Goal: Task Accomplishment & Management: Manage account settings

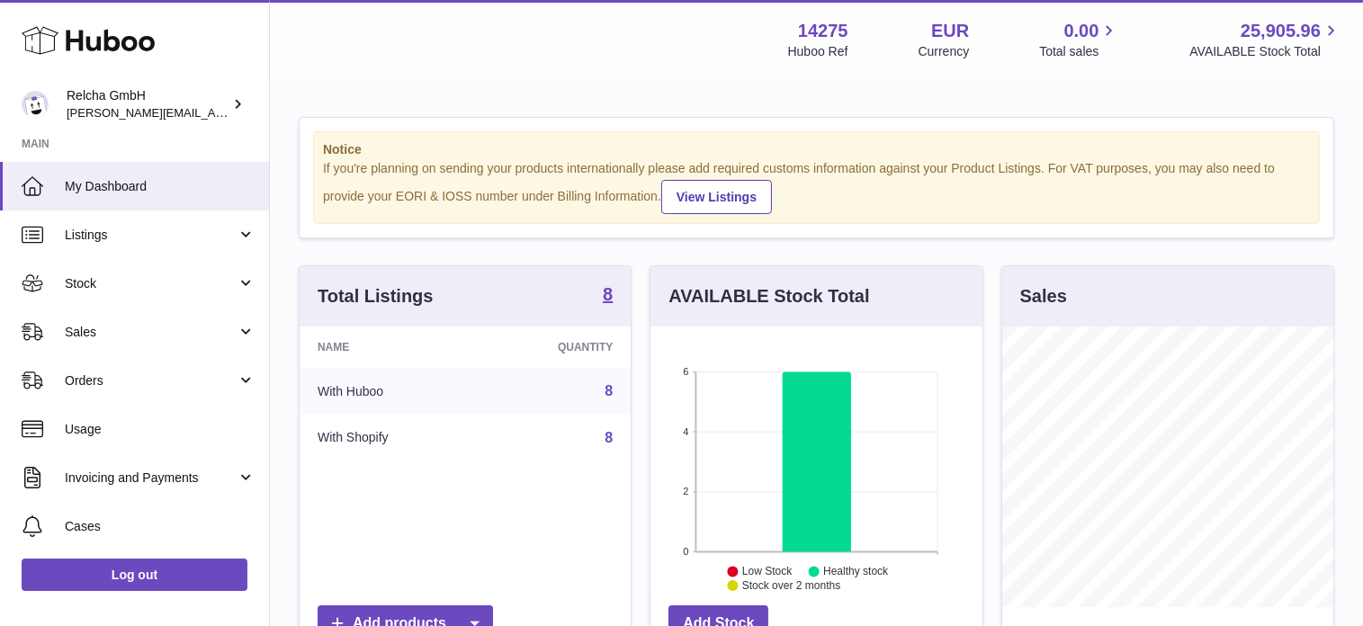
scroll to position [281, 331]
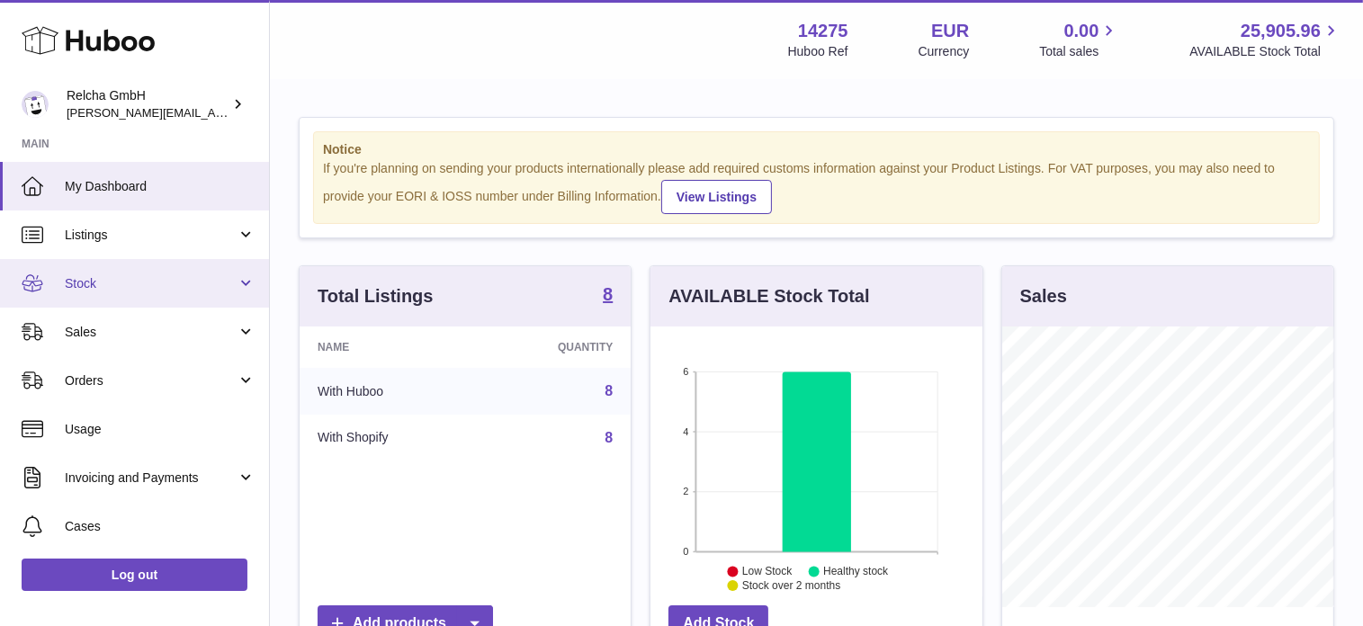
click at [245, 283] on link "Stock" at bounding box center [134, 283] width 269 height 49
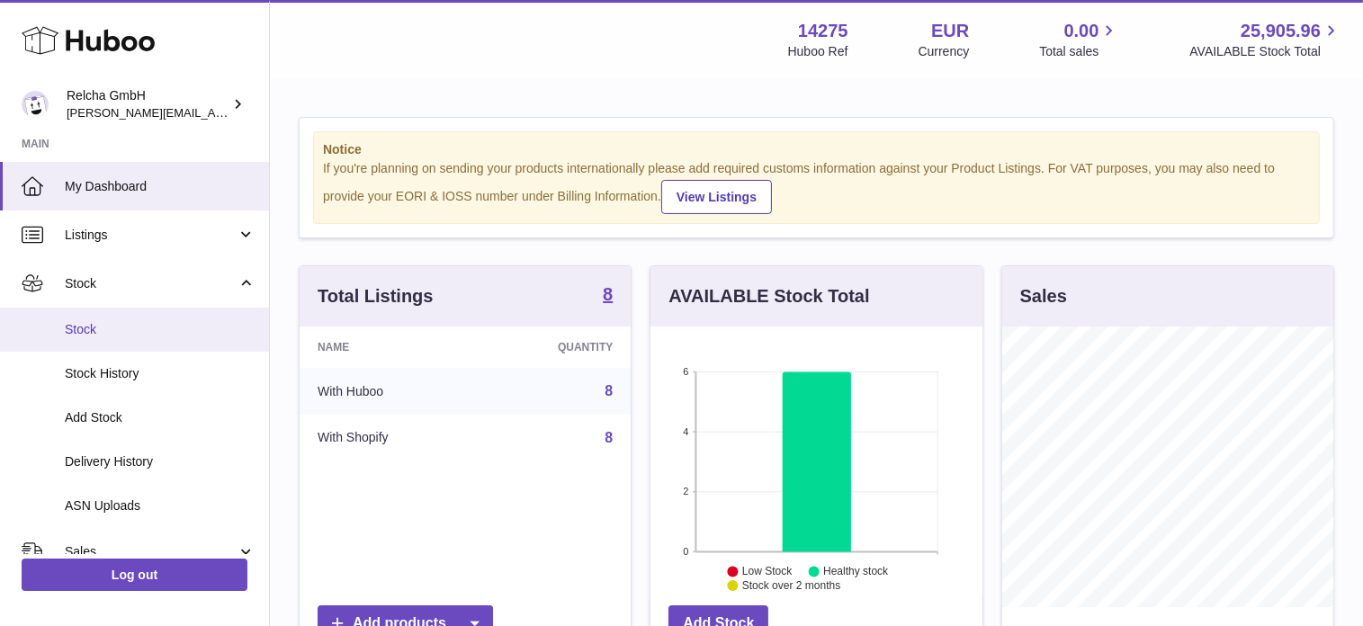
click at [131, 325] on span "Stock" at bounding box center [160, 329] width 191 height 17
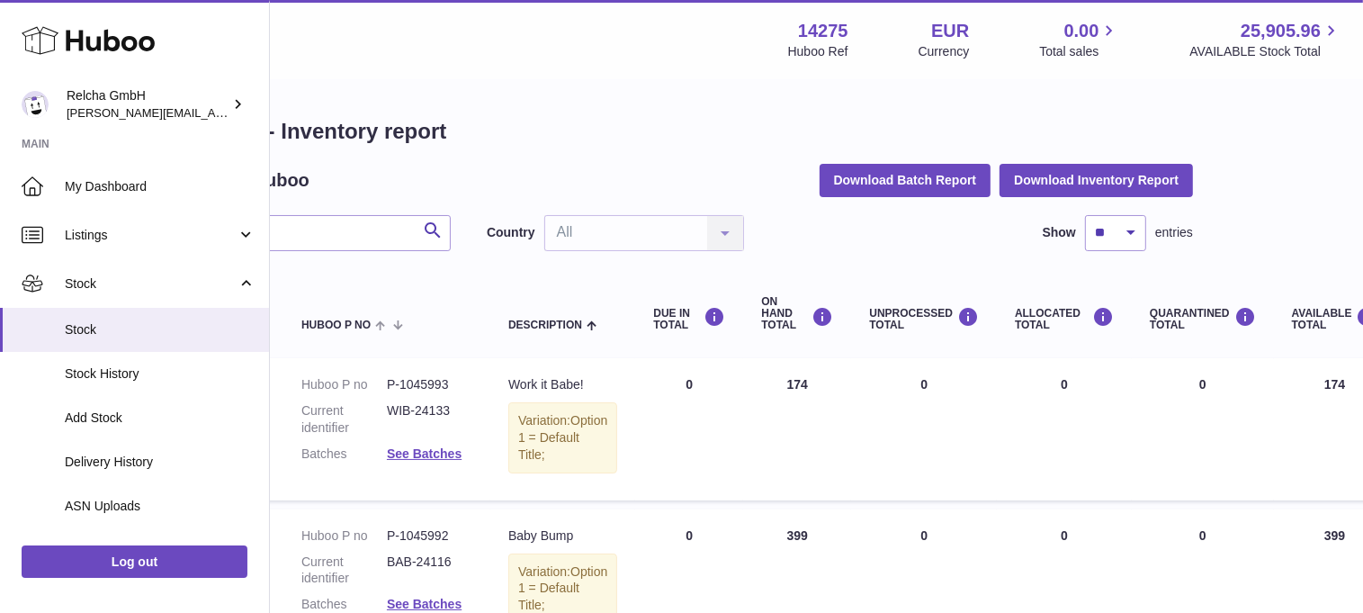
scroll to position [0, 182]
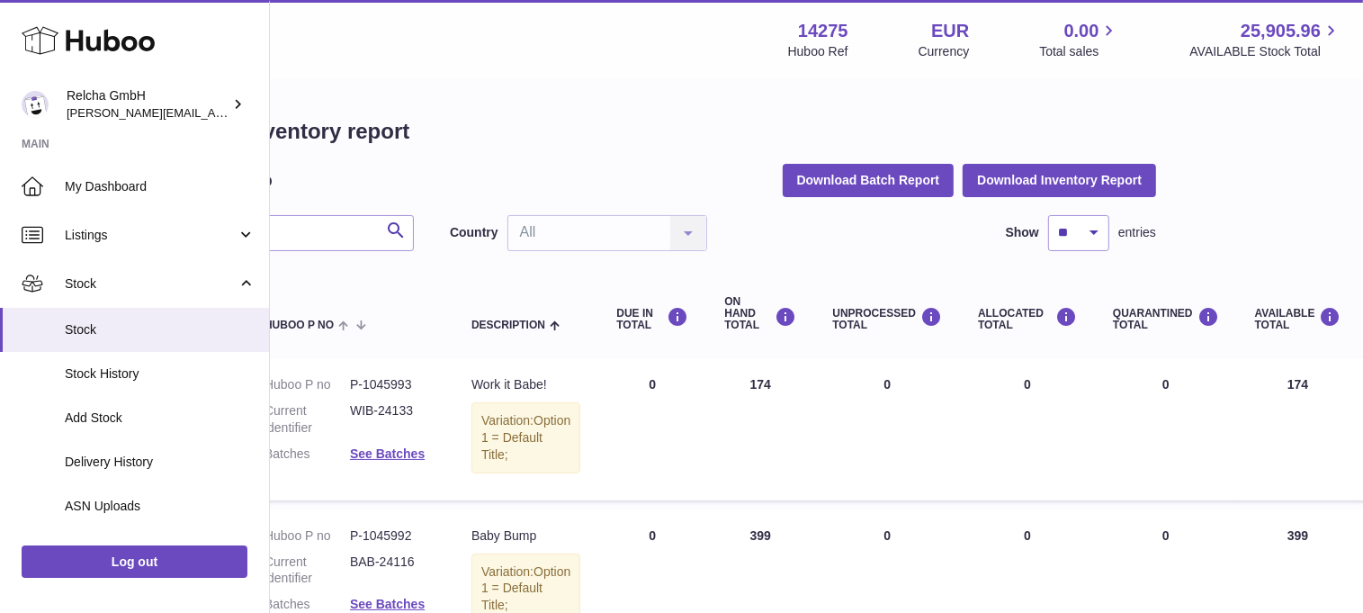
drag, startPoint x: 1355, startPoint y: 193, endPoint x: 1353, endPoint y: 244, distance: 50.4
click at [1185, 244] on html ".st0{fill:#141414;}" at bounding box center [503, 306] width 1363 height 613
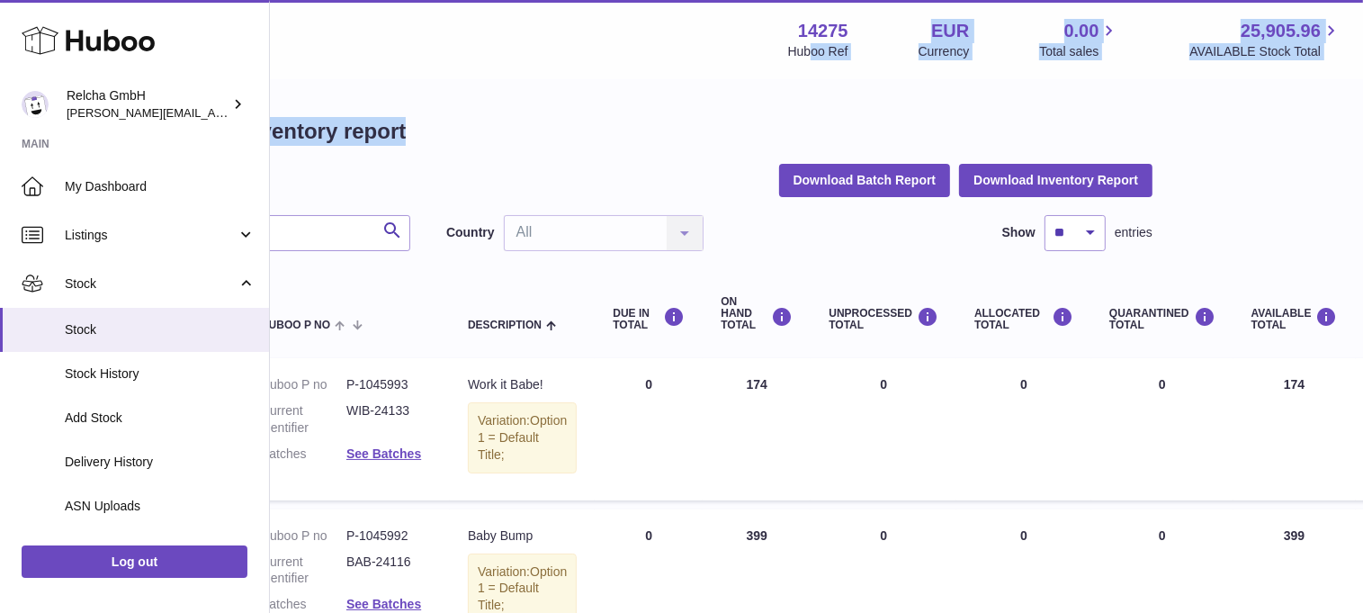
drag, startPoint x: 563, startPoint y: 106, endPoint x: 810, endPoint y: 67, distance: 249.6
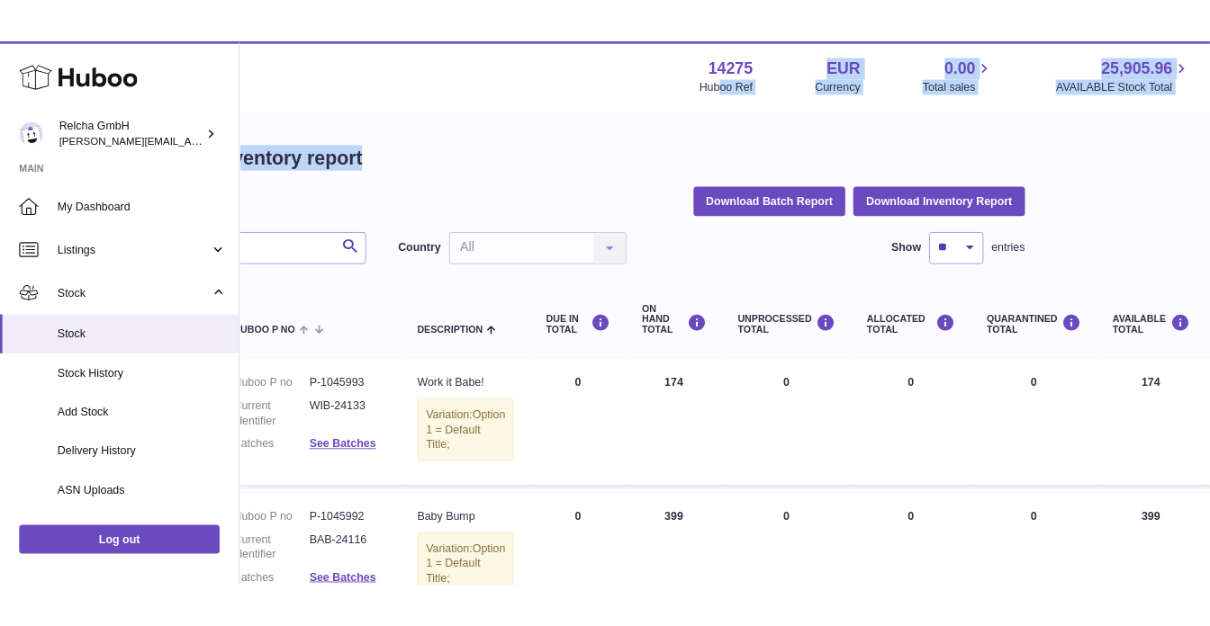
scroll to position [0, 0]
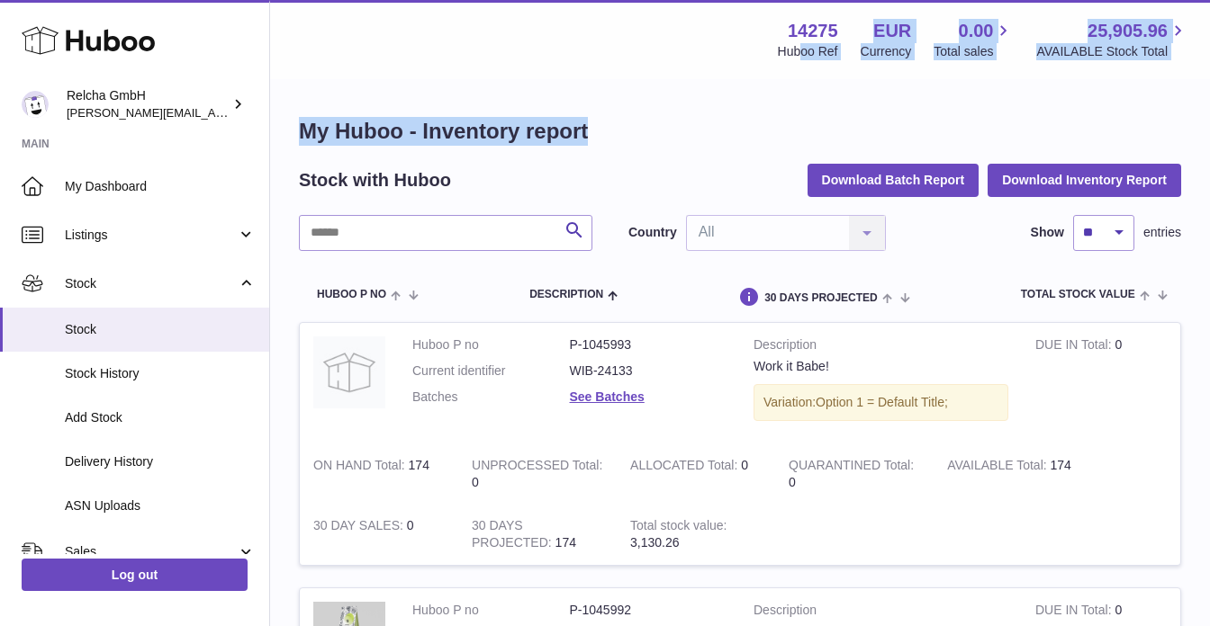
click at [729, 124] on h1 "My Huboo - Inventory report" at bounding box center [740, 131] width 882 height 29
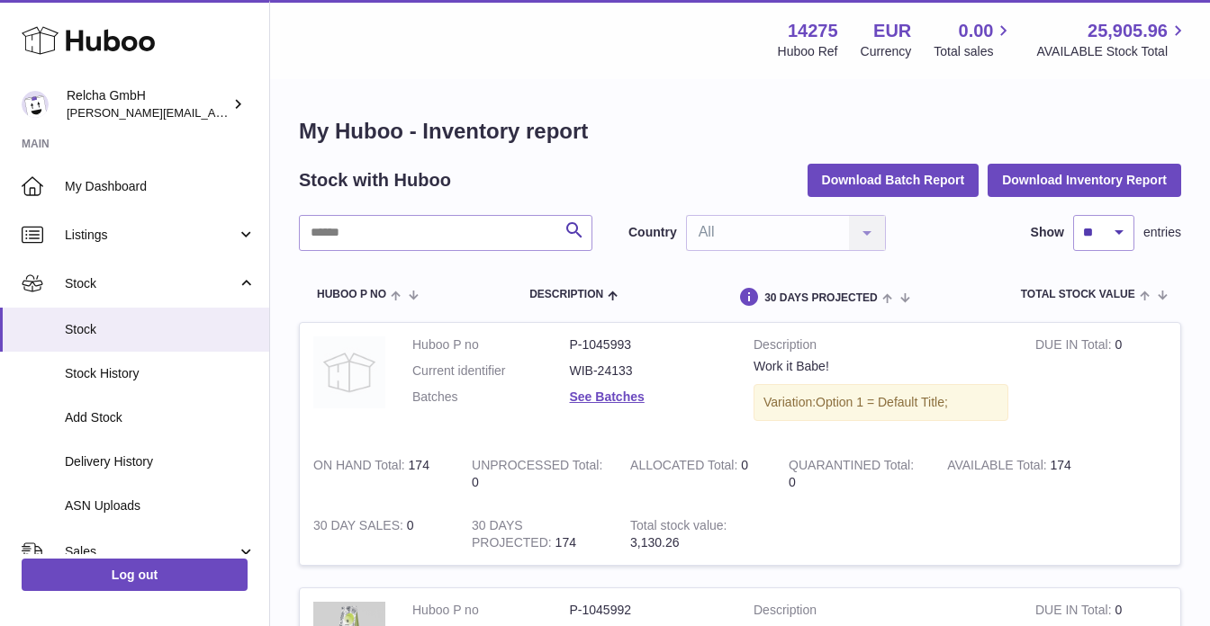
click at [356, 386] on img at bounding box center [349, 373] width 72 height 72
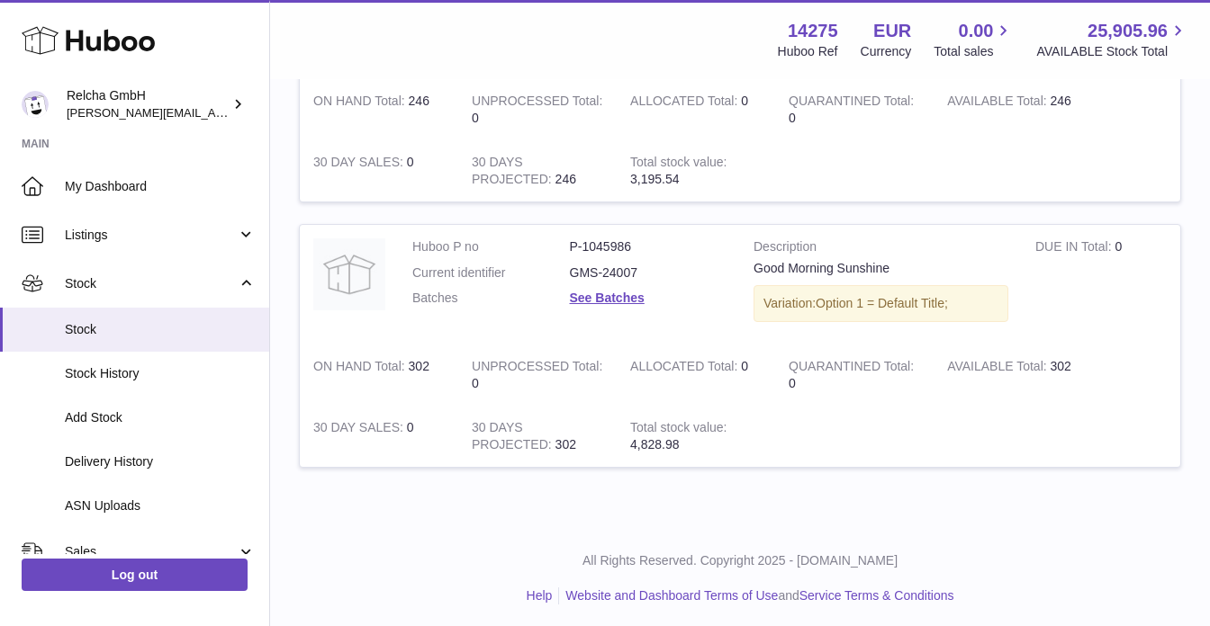
drag, startPoint x: 1130, startPoint y: 589, endPoint x: 1159, endPoint y: 505, distance: 88.5
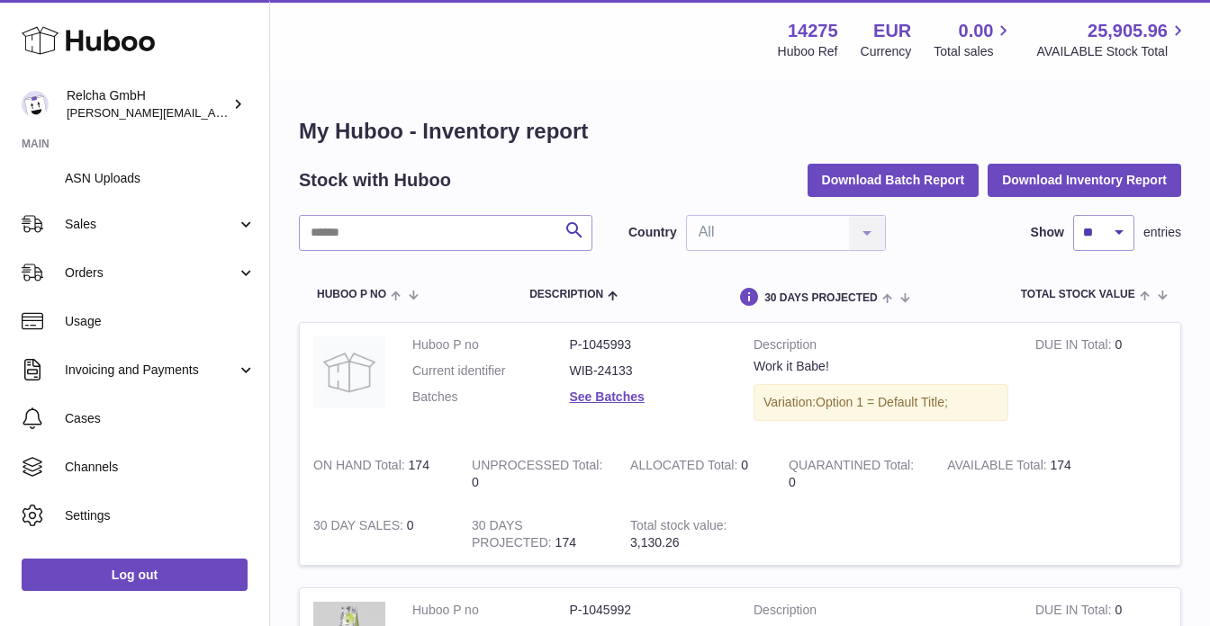
scroll to position [362, 0]
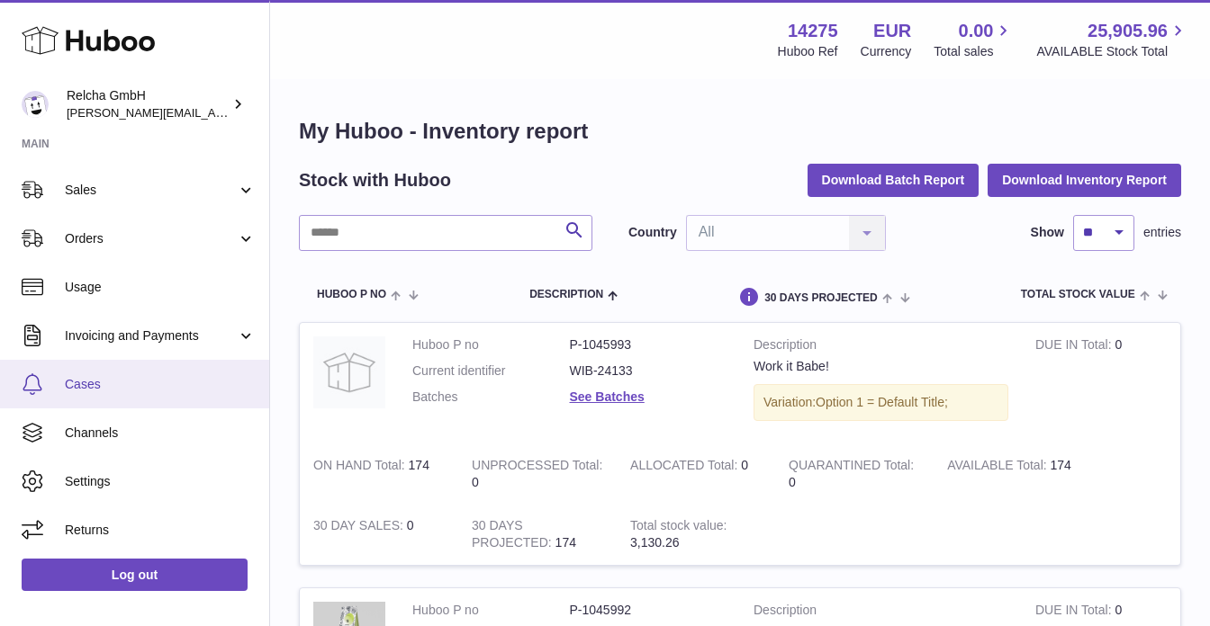
click at [101, 388] on span "Cases" at bounding box center [160, 384] width 191 height 17
